Goal: Check status: Check status

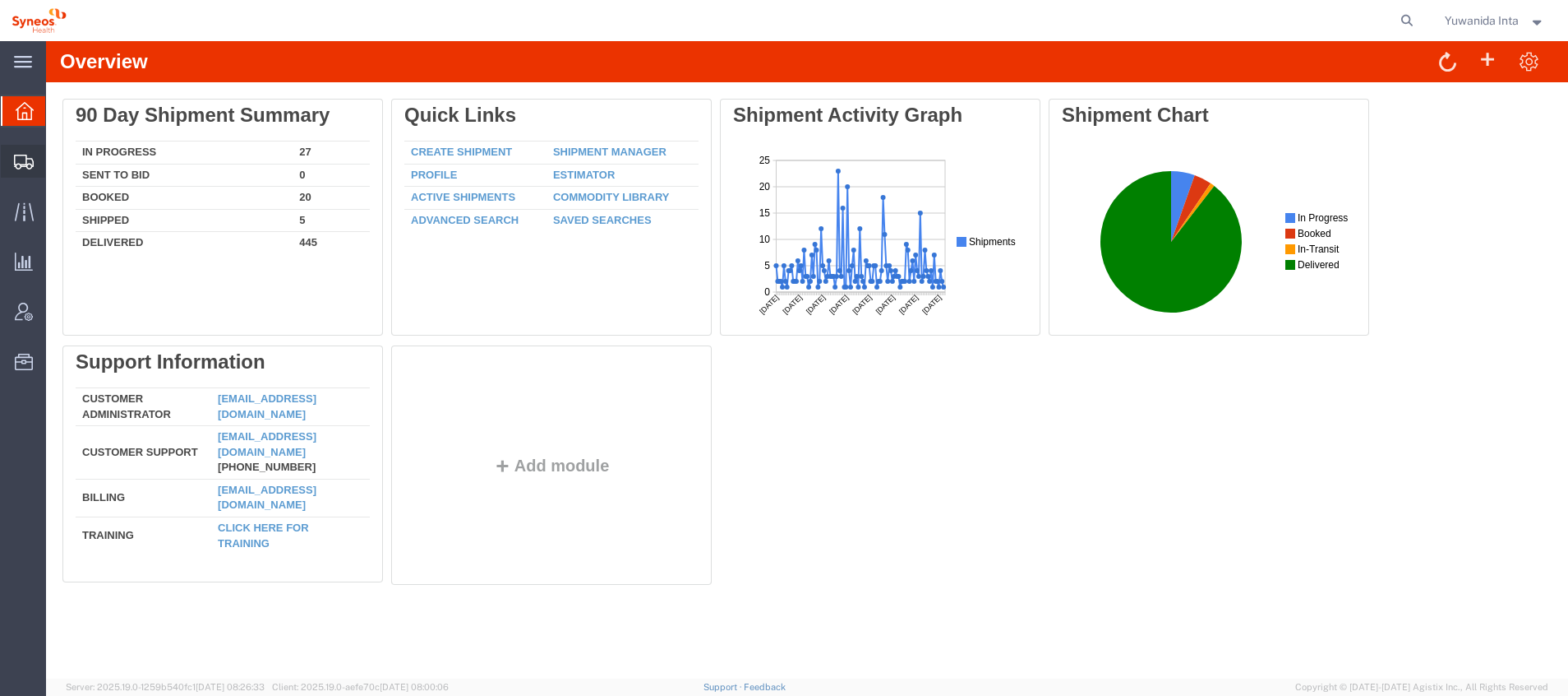
click at [0, 0] on span "Shipment Manager" at bounding box center [0, 0] width 0 height 0
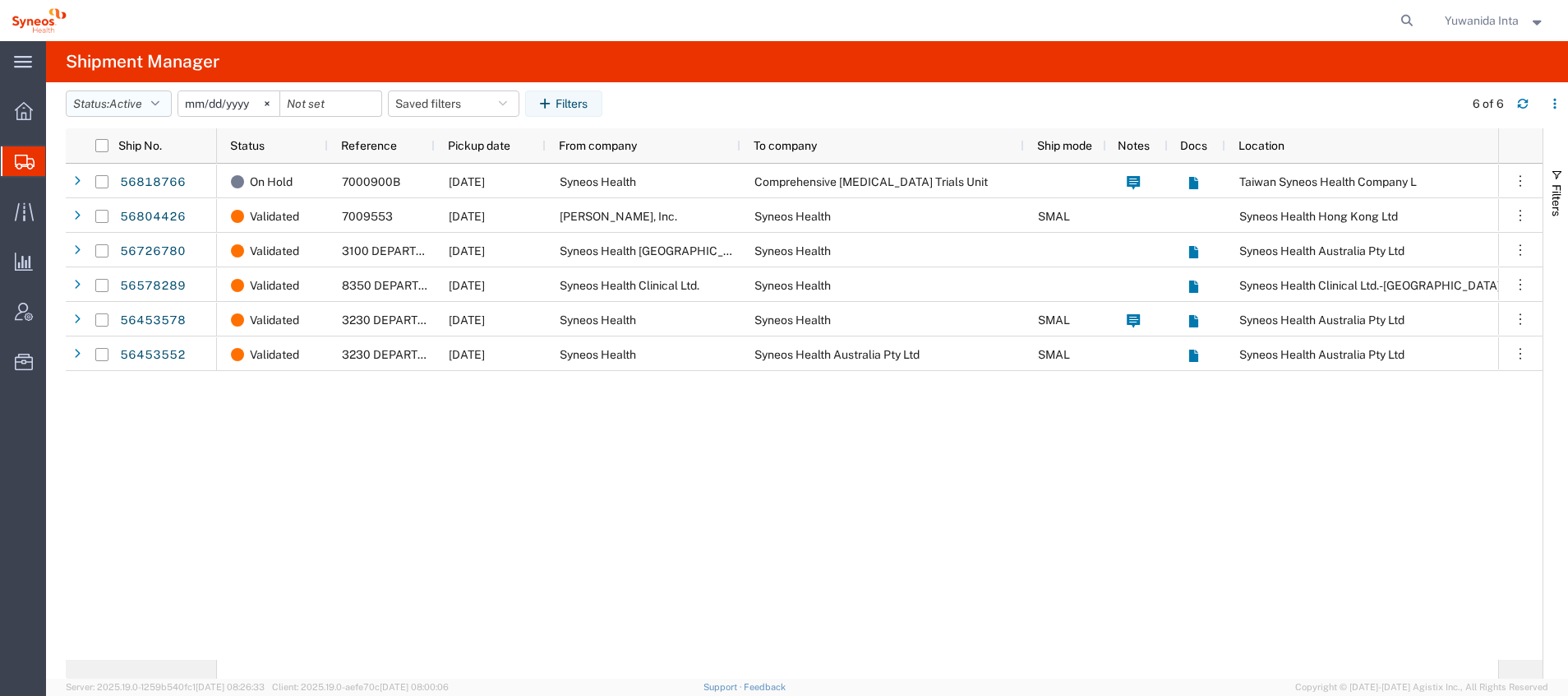
click at [157, 97] on button "Status: Active" at bounding box center [119, 104] width 106 height 26
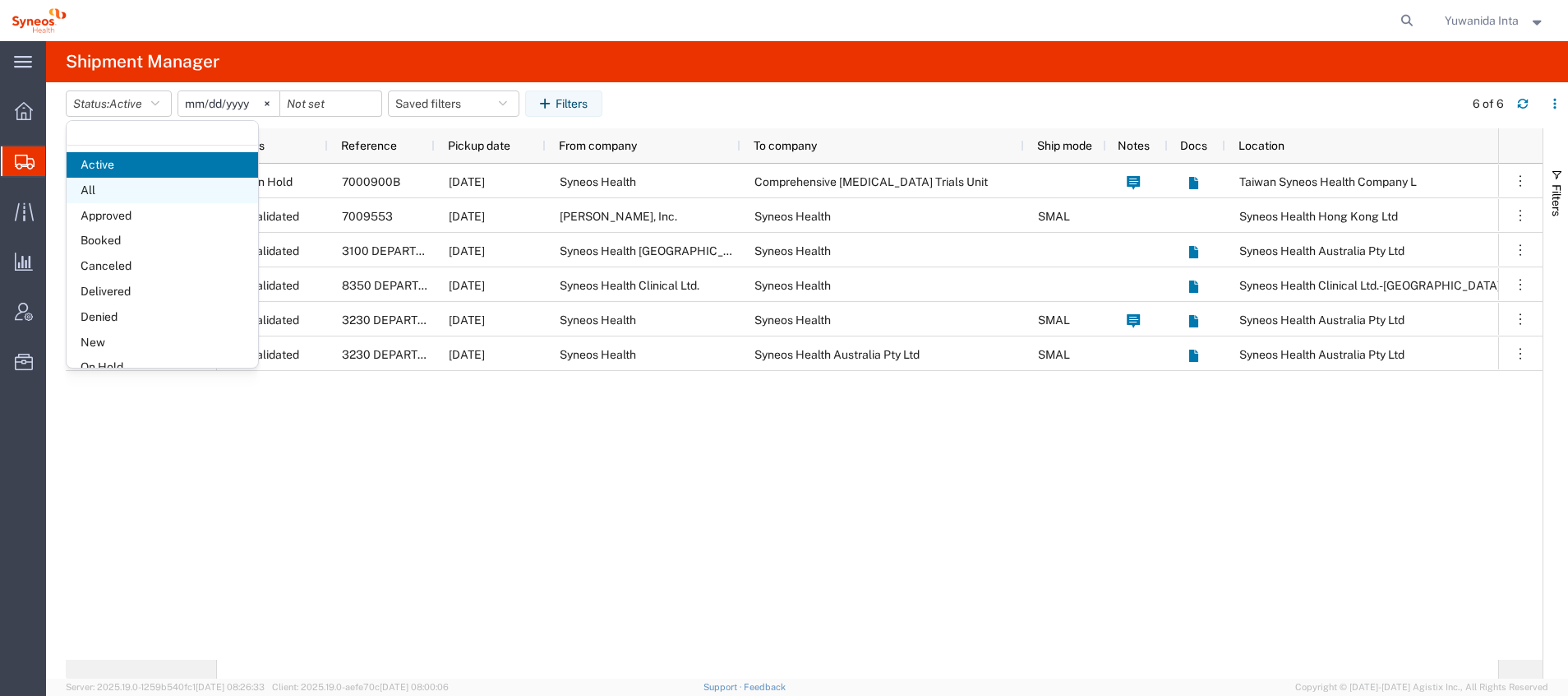
click at [99, 192] on span "All" at bounding box center [162, 190] width 191 height 25
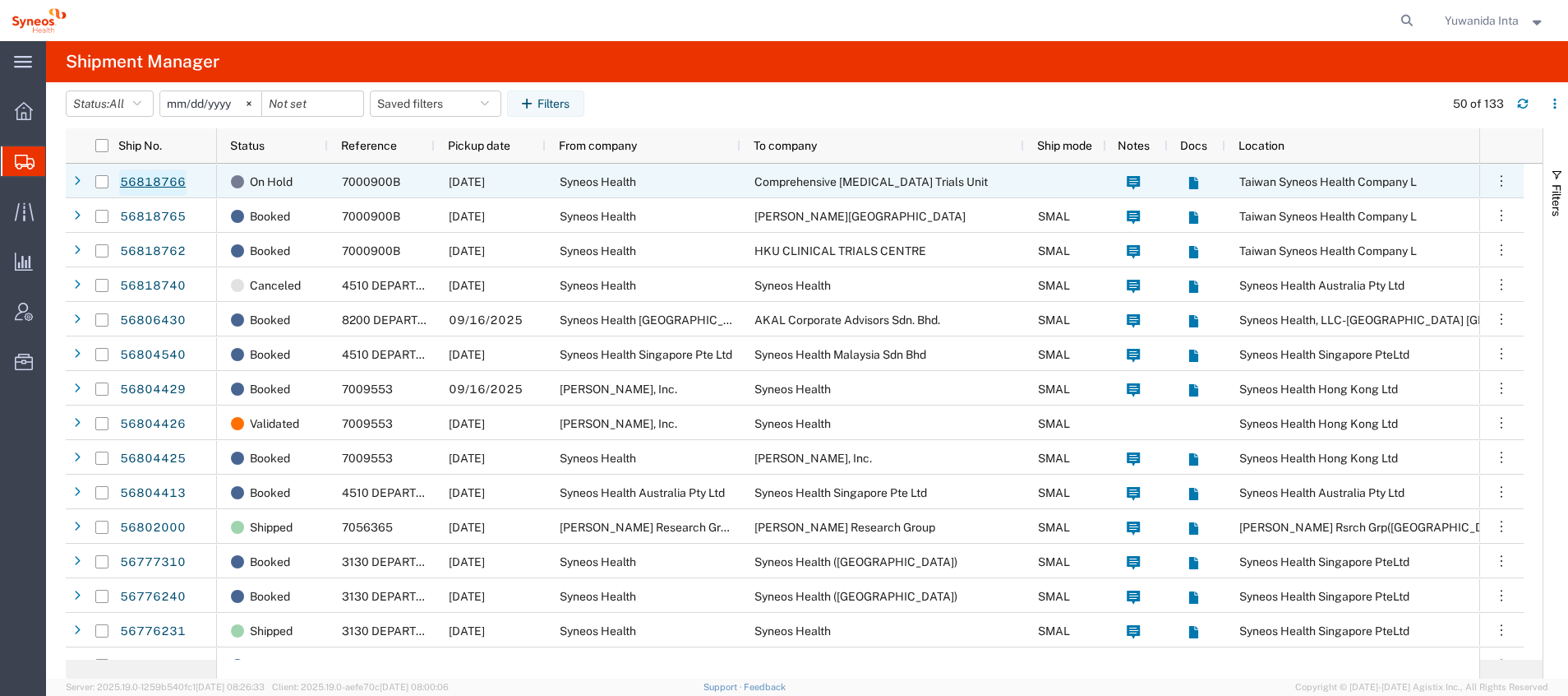
click at [154, 177] on link "56818766" at bounding box center [153, 183] width 68 height 26
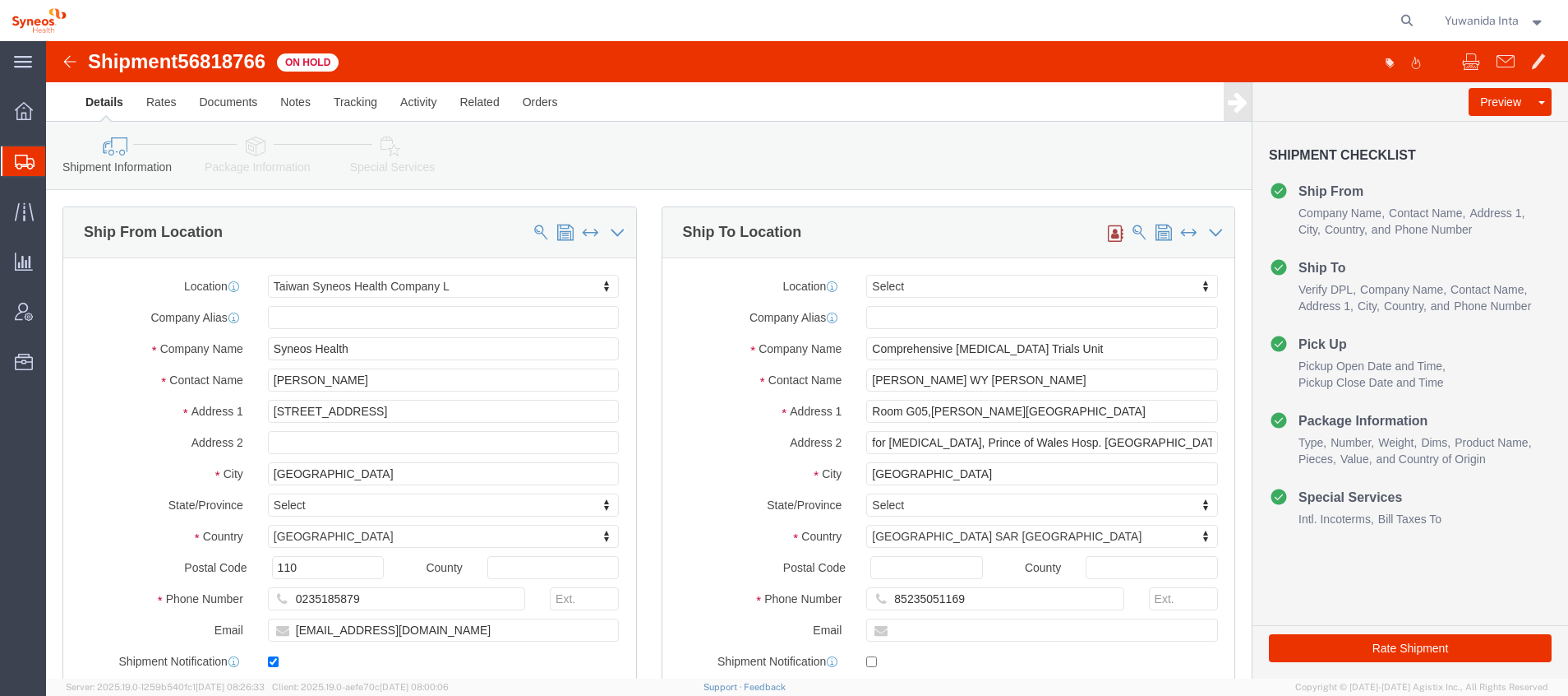
select select "61811"
select select
click link "Activity"
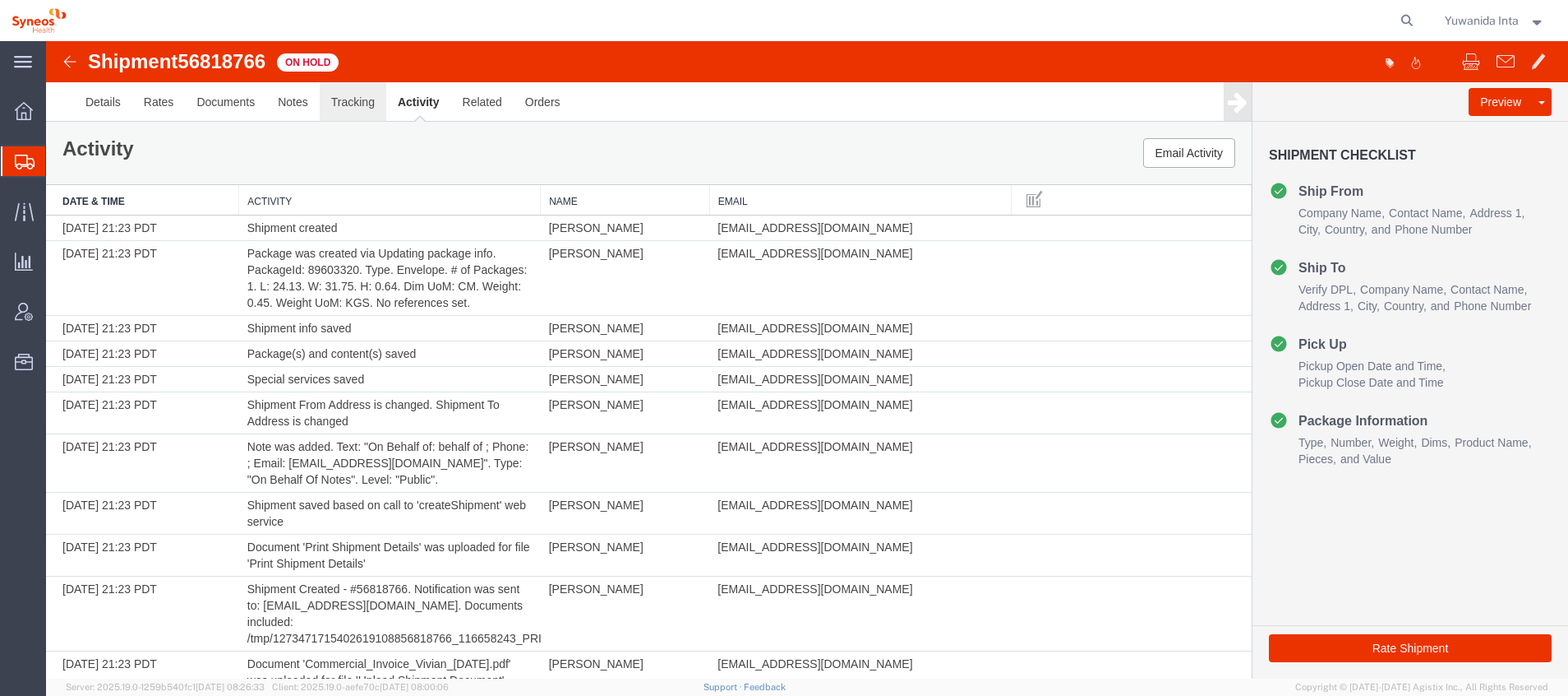
click at [360, 101] on link "Tracking" at bounding box center [353, 102] width 67 height 40
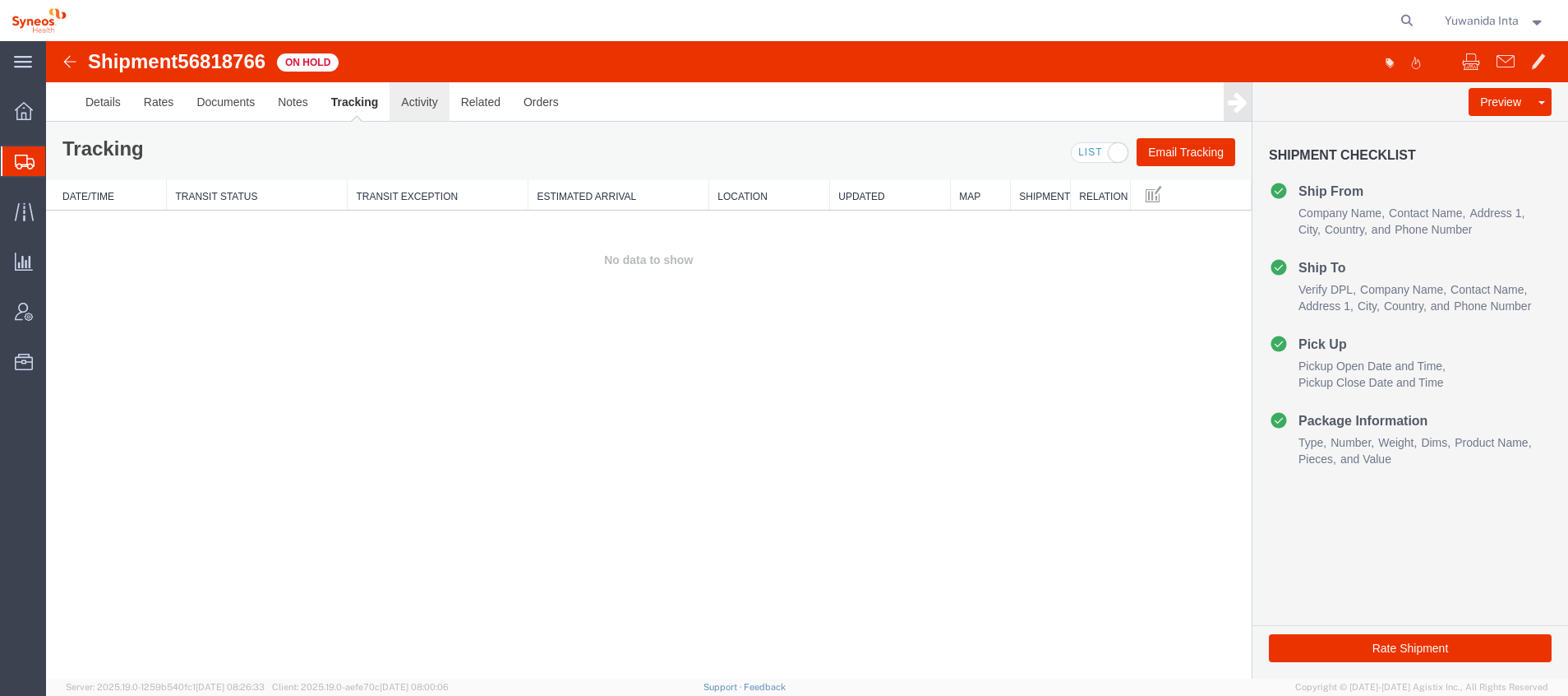
click at [412, 105] on link "Activity" at bounding box center [419, 102] width 59 height 40
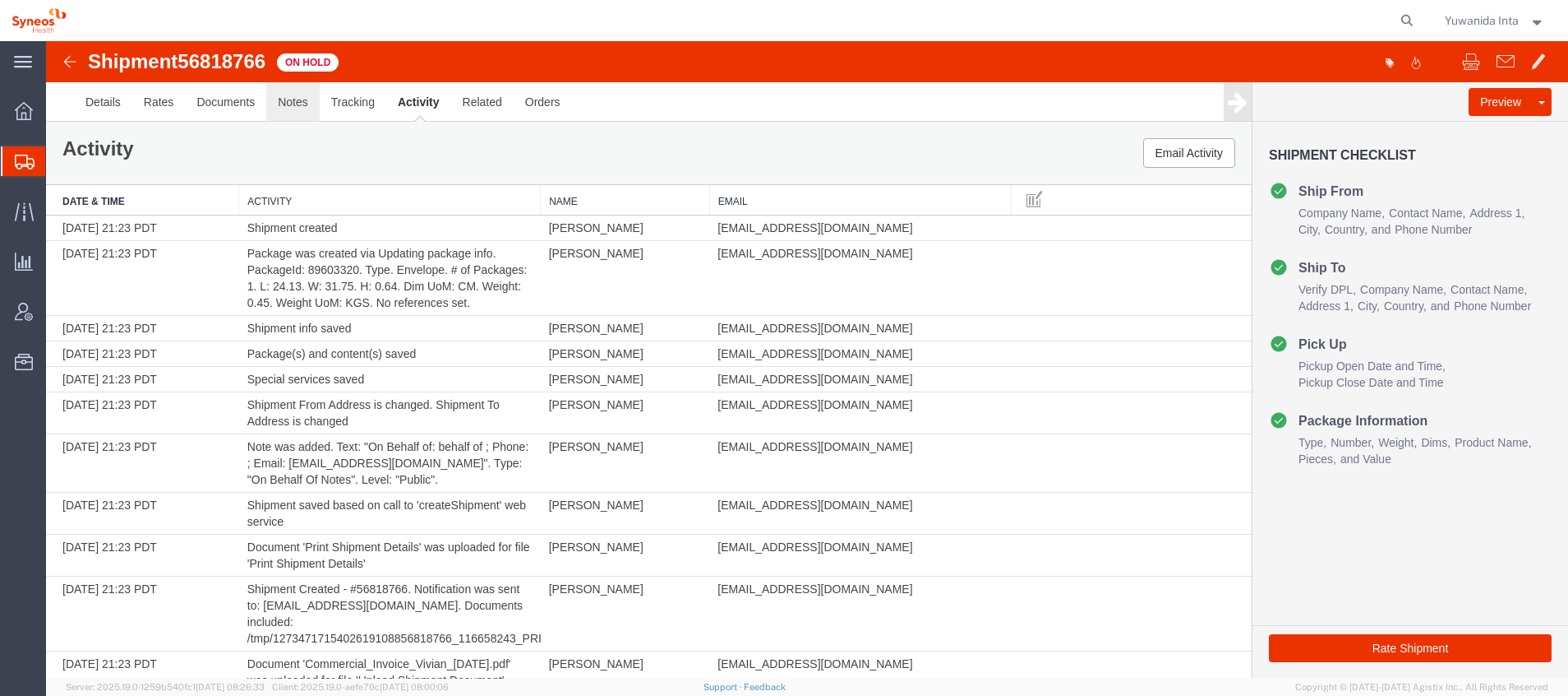
click at [305, 107] on link "Notes" at bounding box center [293, 102] width 54 height 40
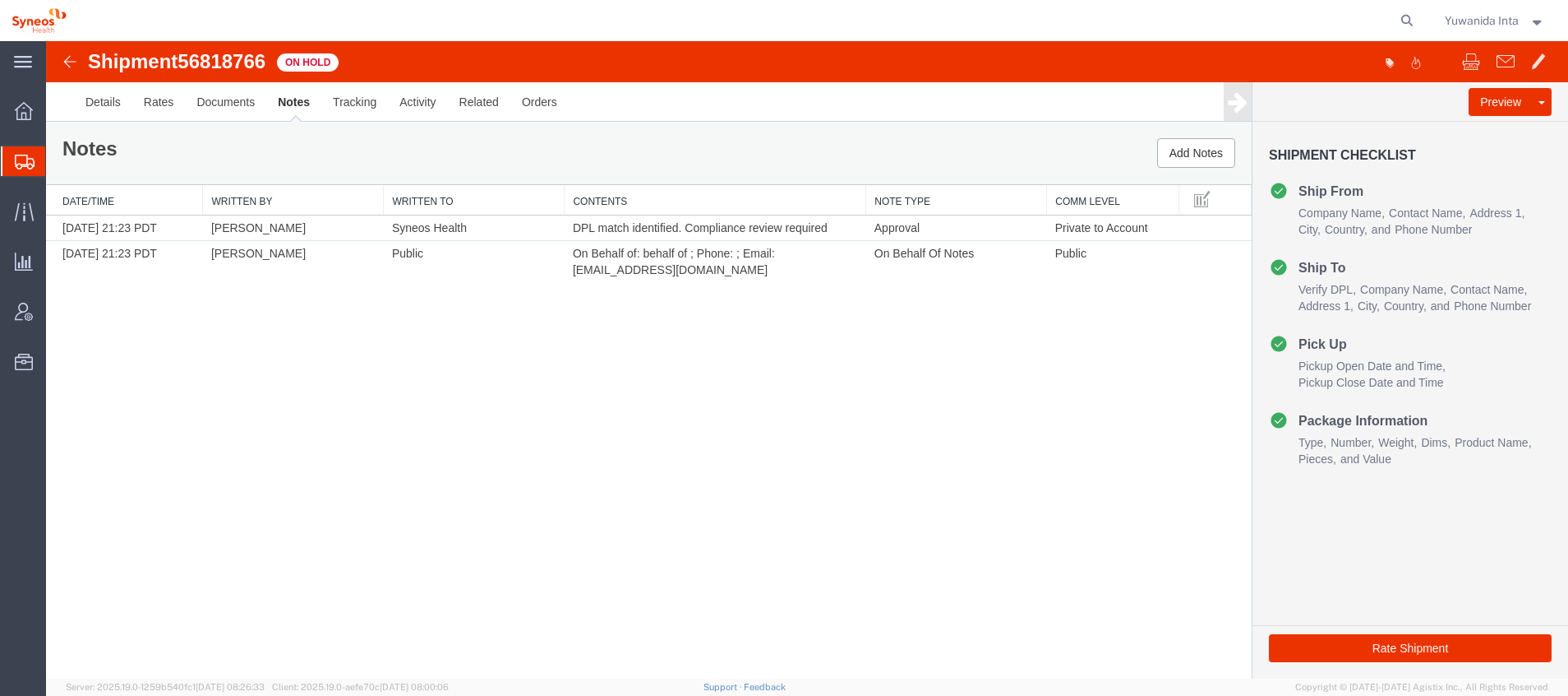
click at [931, 639] on div "Shipment 56818766 2 of 2 On Hold Details Rates Documents Notes Tracking Activit…" at bounding box center [807, 360] width 1522 height 638
click at [114, 108] on link "Details" at bounding box center [104, 102] width 58 height 40
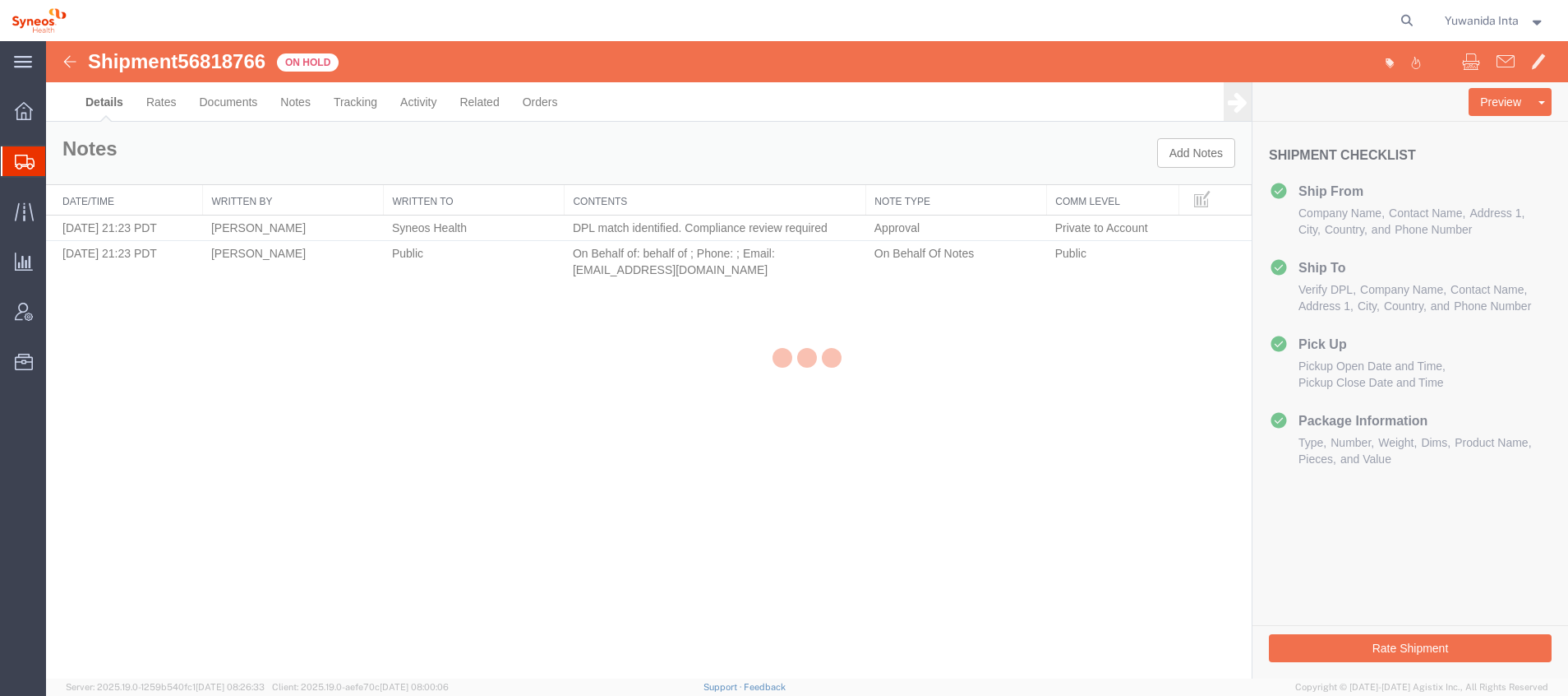
select select "61811"
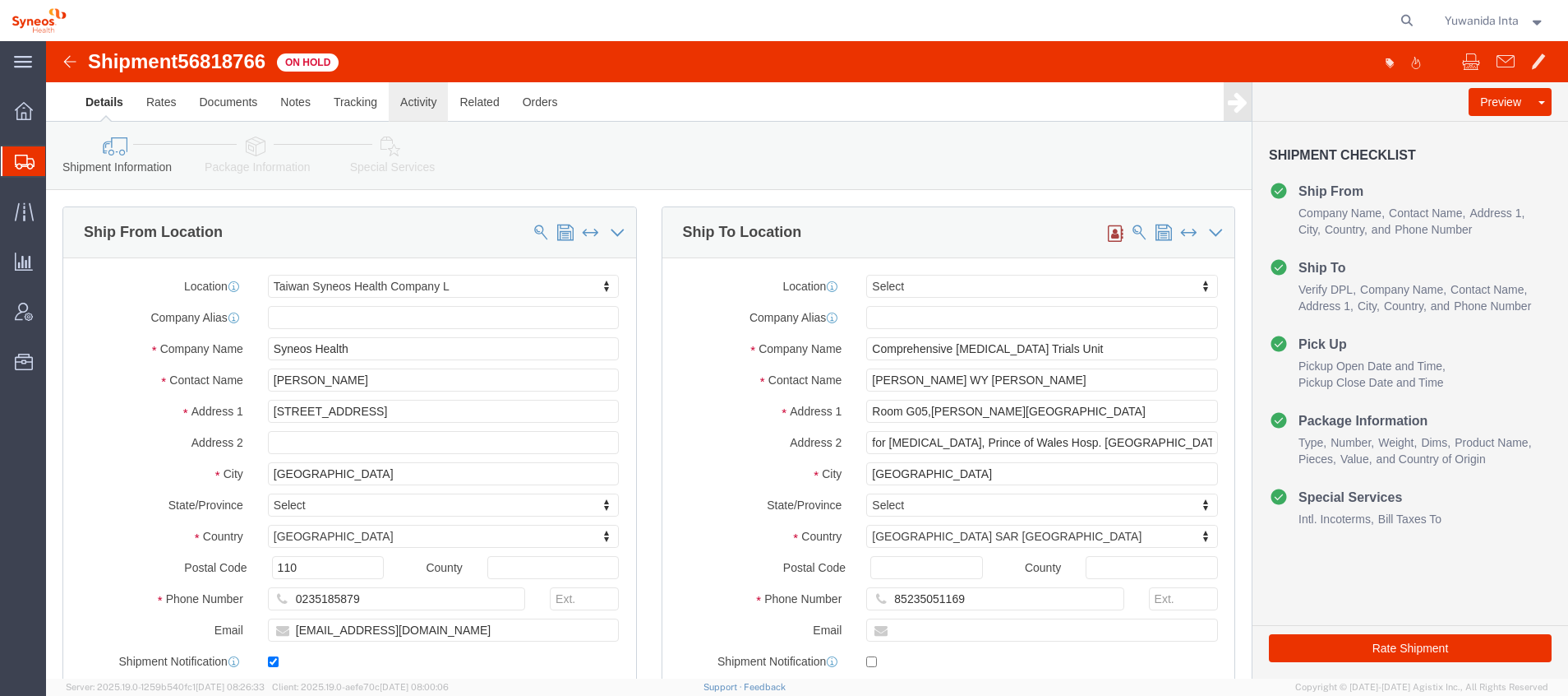
click link "Activity"
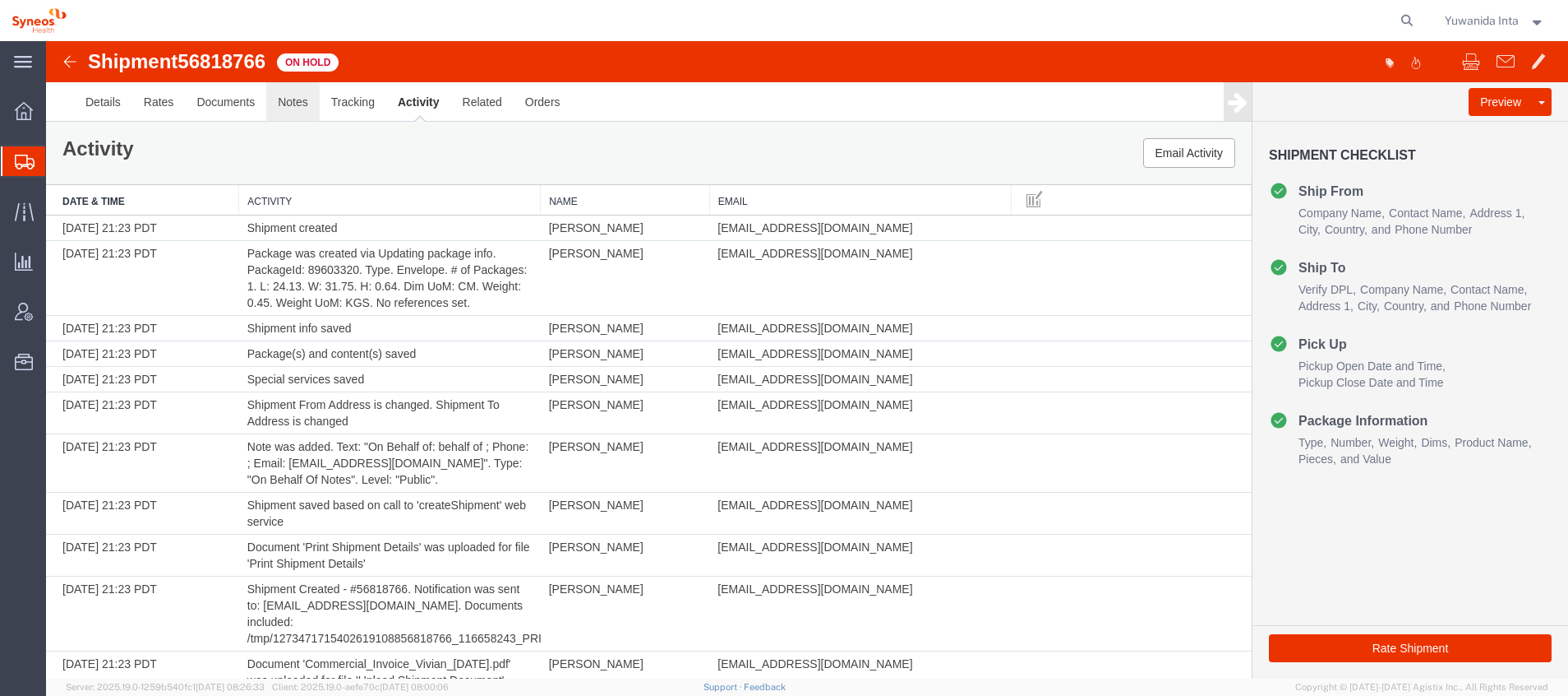
click at [300, 105] on link "Notes" at bounding box center [293, 102] width 54 height 40
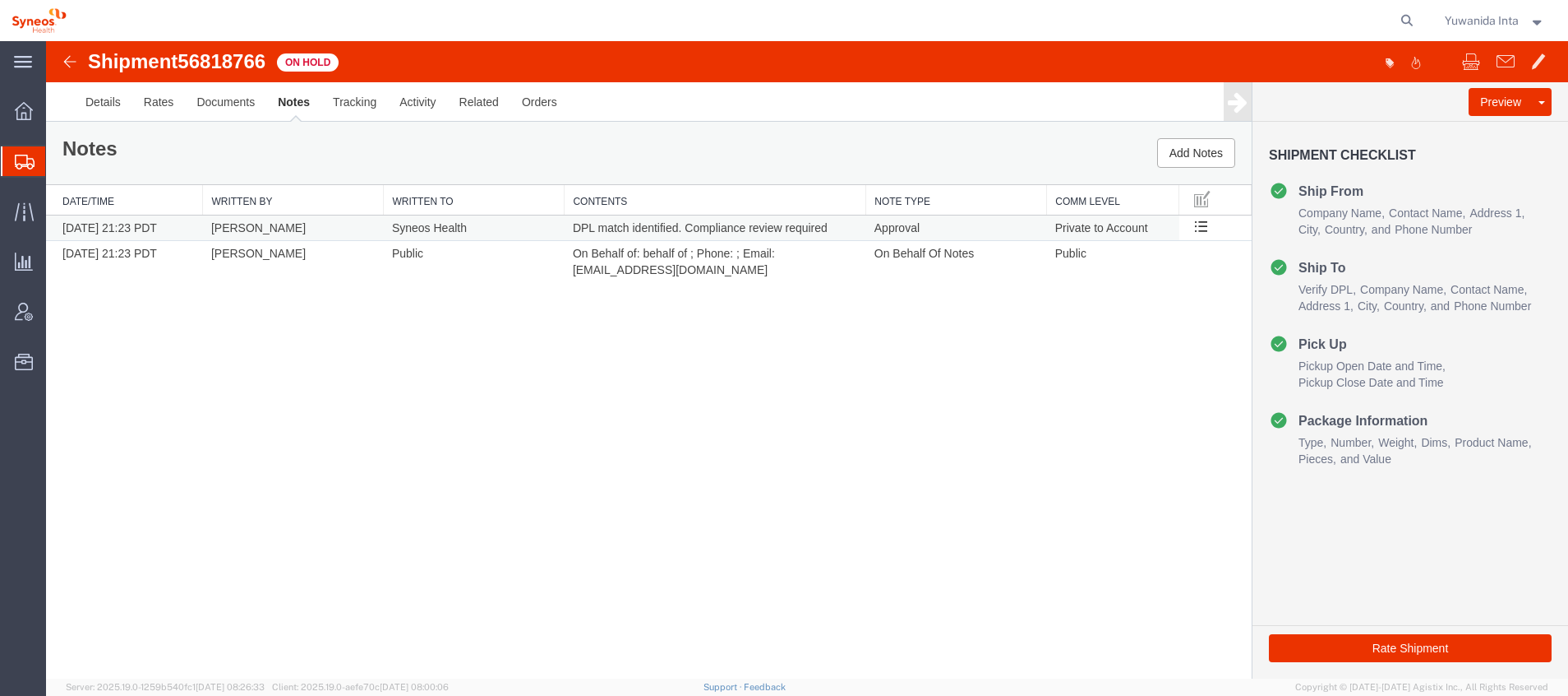
drag, startPoint x: 848, startPoint y: 228, endPoint x: 562, endPoint y: 230, distance: 286.0
click at [562, 230] on tr "[DATE] 21:23 PDT [PERSON_NAME] Syneos Health DPL match identified. Compliance r…" at bounding box center [648, 228] width 1206 height 25
copy tr "Syneos Health DPL match identified. Compliance review required"
